Goal: Task Accomplishment & Management: Use online tool/utility

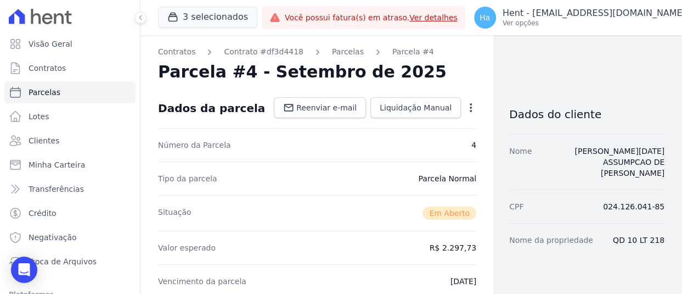
scroll to position [681, 0]
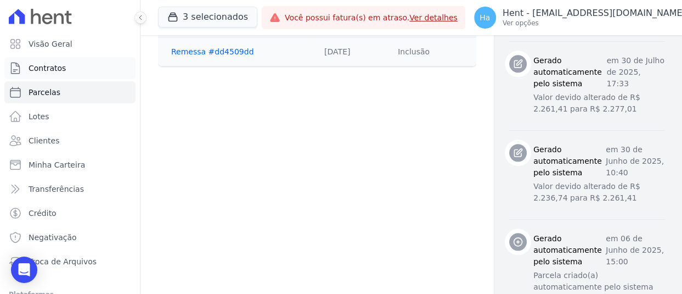
click at [65, 65] on link "Contratos" at bounding box center [69, 68] width 131 height 22
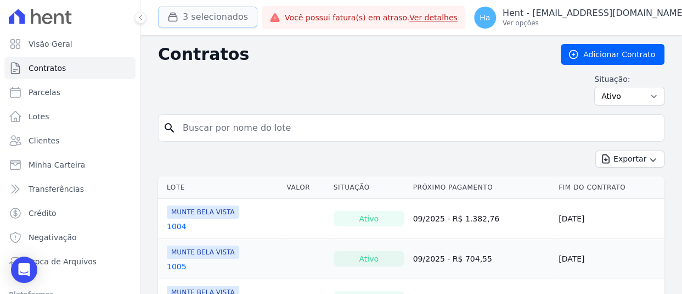
click at [219, 10] on button "3 selecionados" at bounding box center [207, 17] width 99 height 21
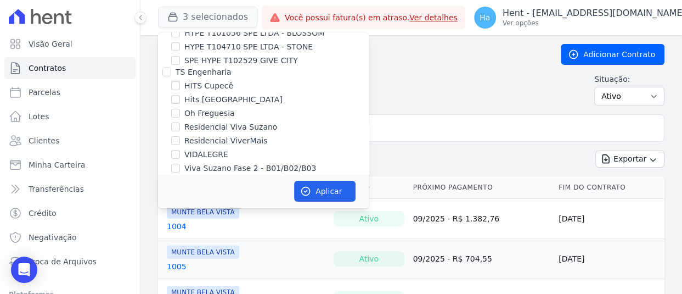
scroll to position [8358, 0]
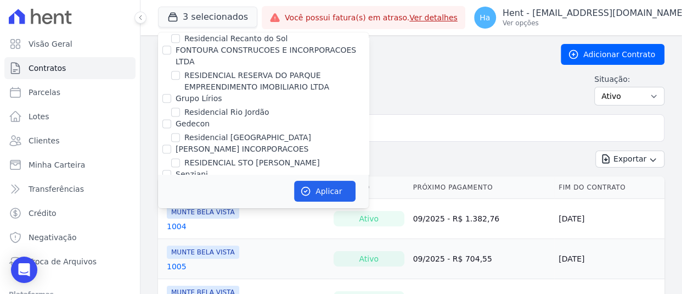
click at [169, 259] on input "Ribeiro Cervantes Incorporadora LTDA." at bounding box center [166, 263] width 9 height 9
checkbox input "true"
click at [328, 191] on button "Aplicar" at bounding box center [324, 191] width 61 height 21
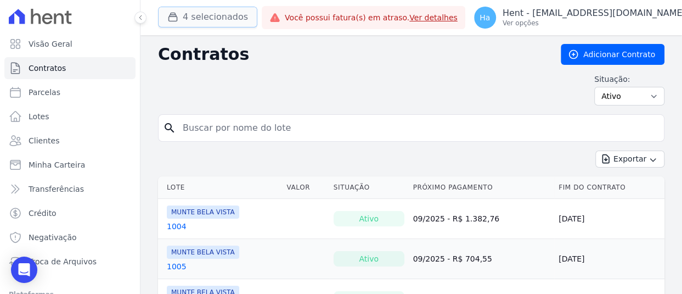
click at [215, 18] on button "4 selecionados" at bounding box center [207, 17] width 99 height 21
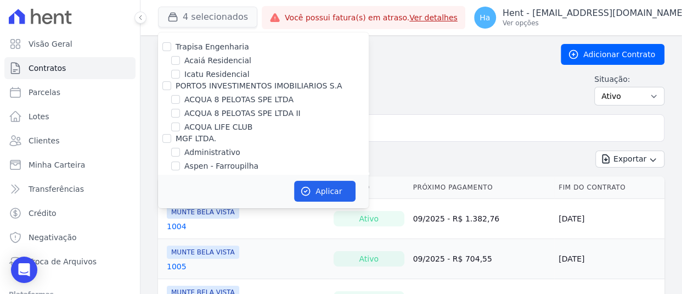
scroll to position [4891, 0]
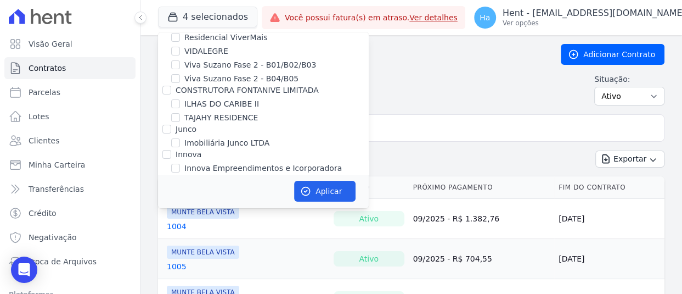
click at [164, 203] on input "Jardim Arcoverde" at bounding box center [166, 207] width 9 height 9
checkbox input "true"
click at [313, 186] on button "Aplicar" at bounding box center [324, 191] width 61 height 21
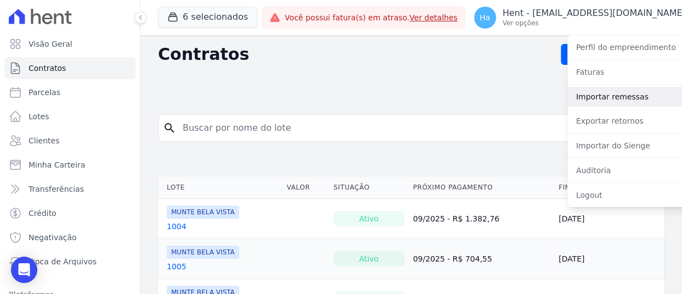
click at [597, 96] on link "Importar remessas" at bounding box center [638, 97] width 141 height 20
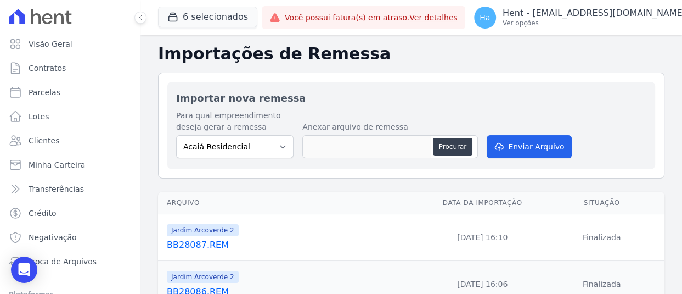
click at [206, 241] on link "BB28087.REM" at bounding box center [294, 244] width 255 height 13
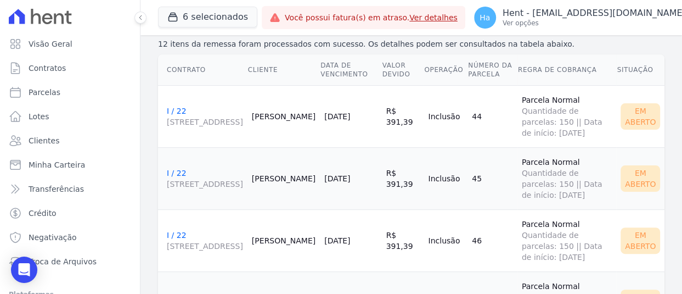
scroll to position [165, 0]
